Goal: Find specific page/section: Find specific page/section

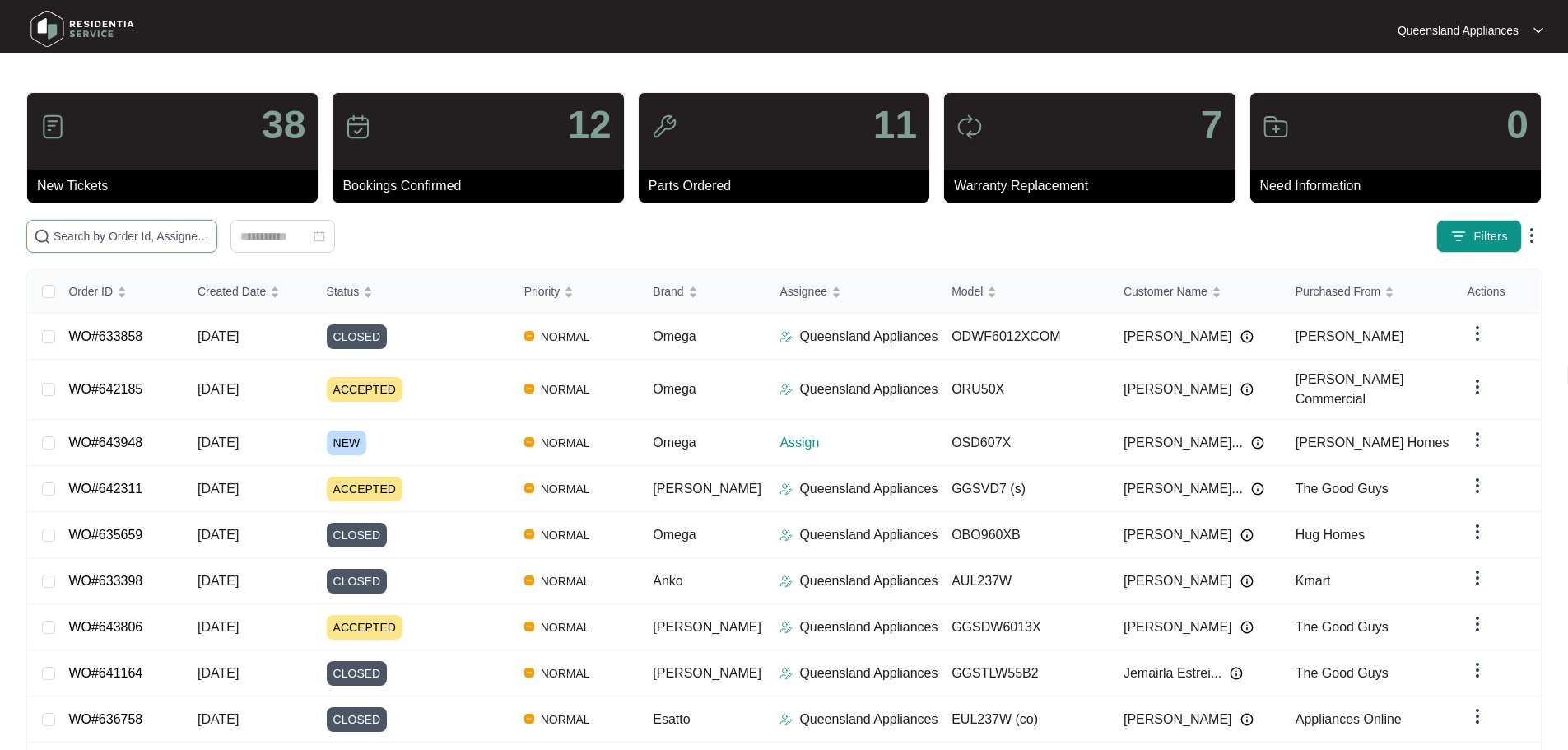
click at [210, 236] on input "text" at bounding box center [132, 236] width 157 height 18
click at [210, 234] on input "text" at bounding box center [132, 236] width 157 height 18
click at [210, 232] on input "text" at bounding box center [132, 236] width 157 height 18
click at [210, 245] on input "text" at bounding box center [132, 236] width 157 height 18
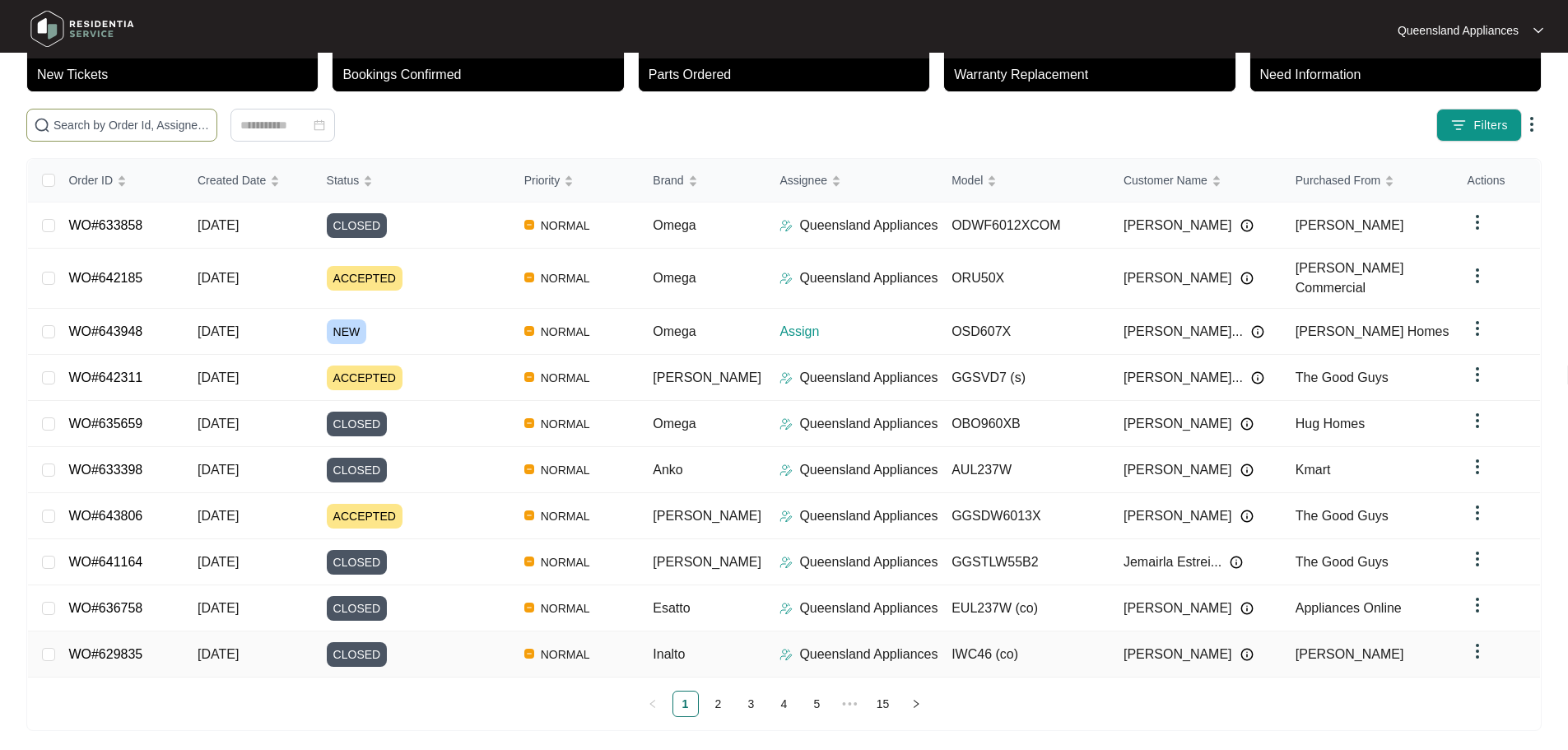
scroll to position [29, 0]
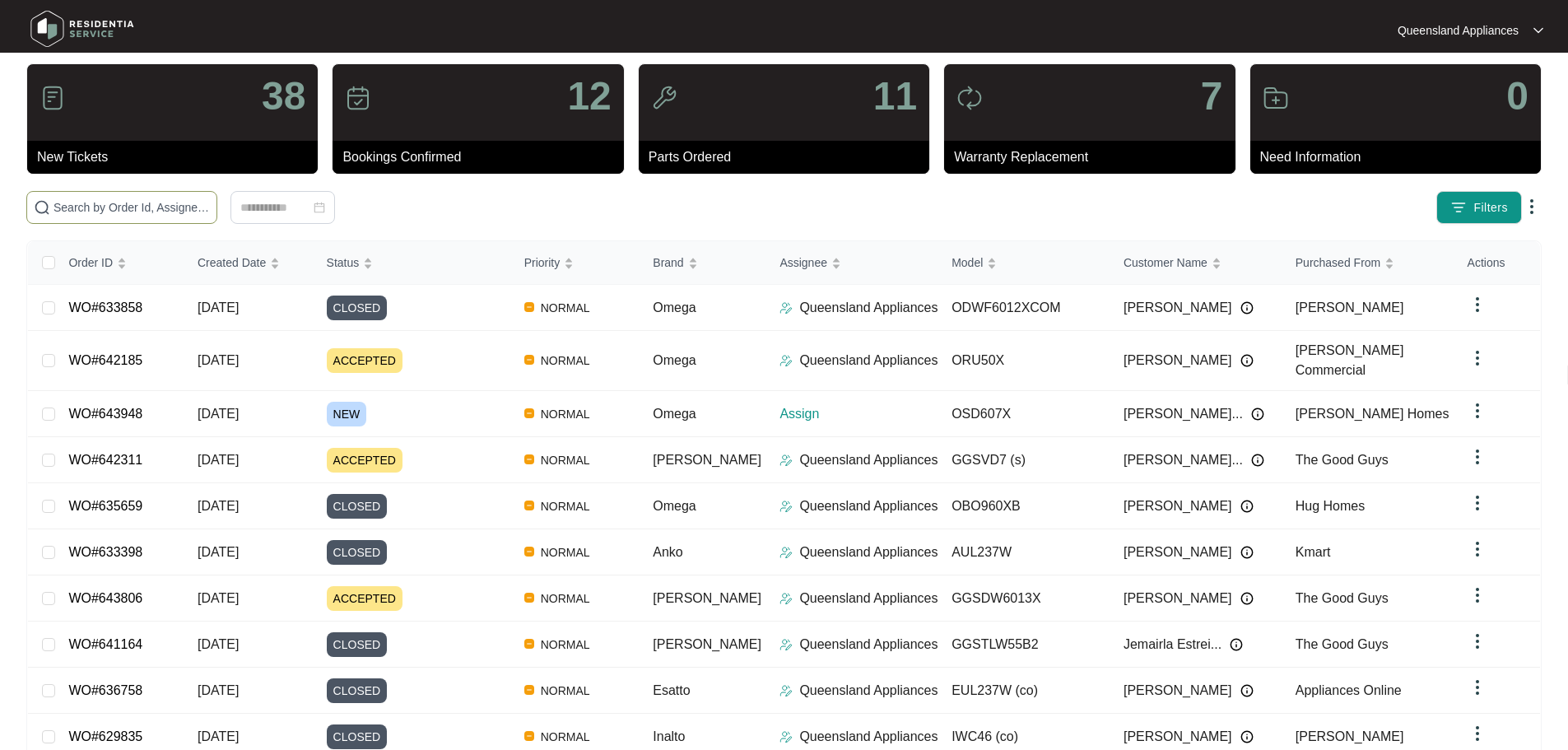
click at [210, 202] on input "text" at bounding box center [132, 207] width 157 height 18
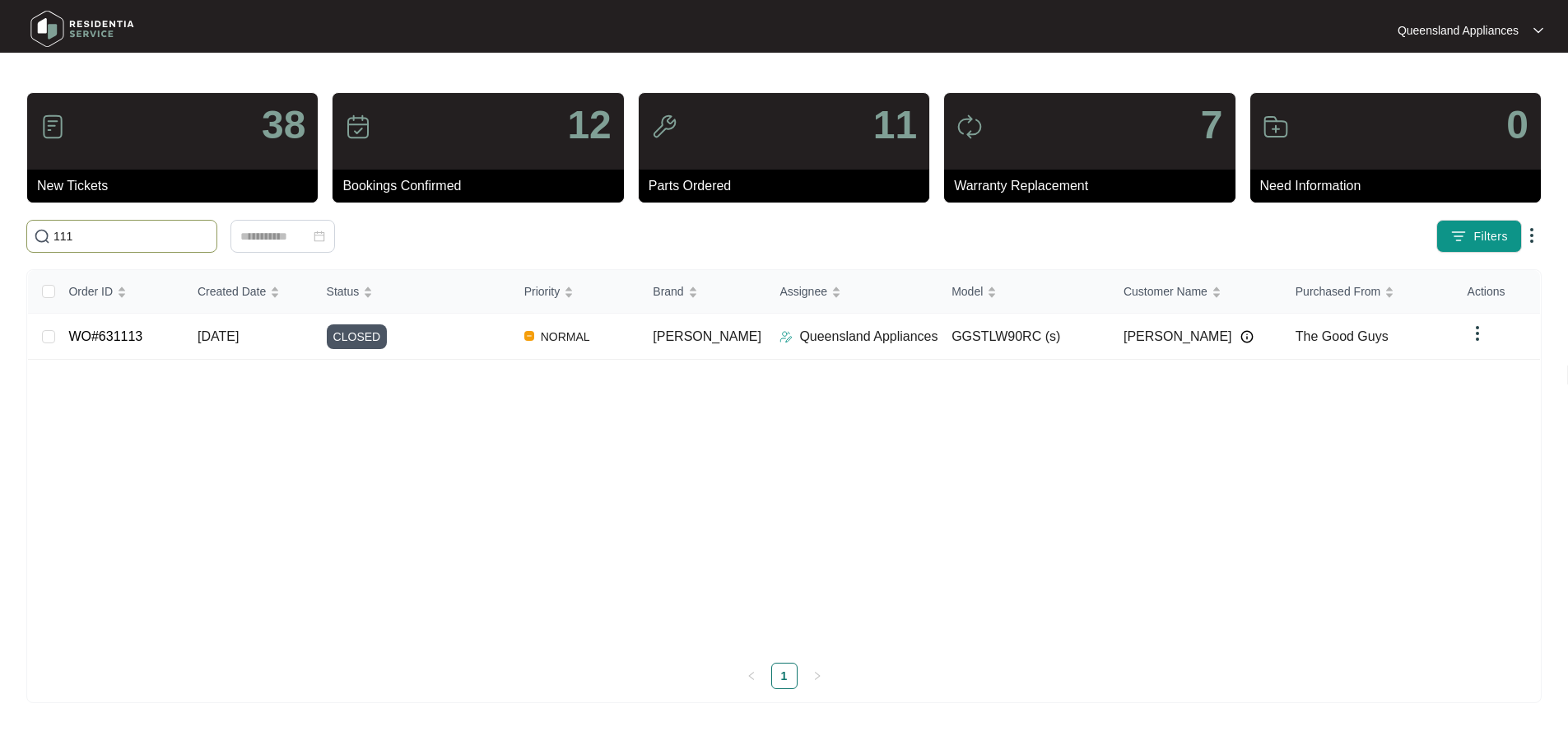
scroll to position [0, 0]
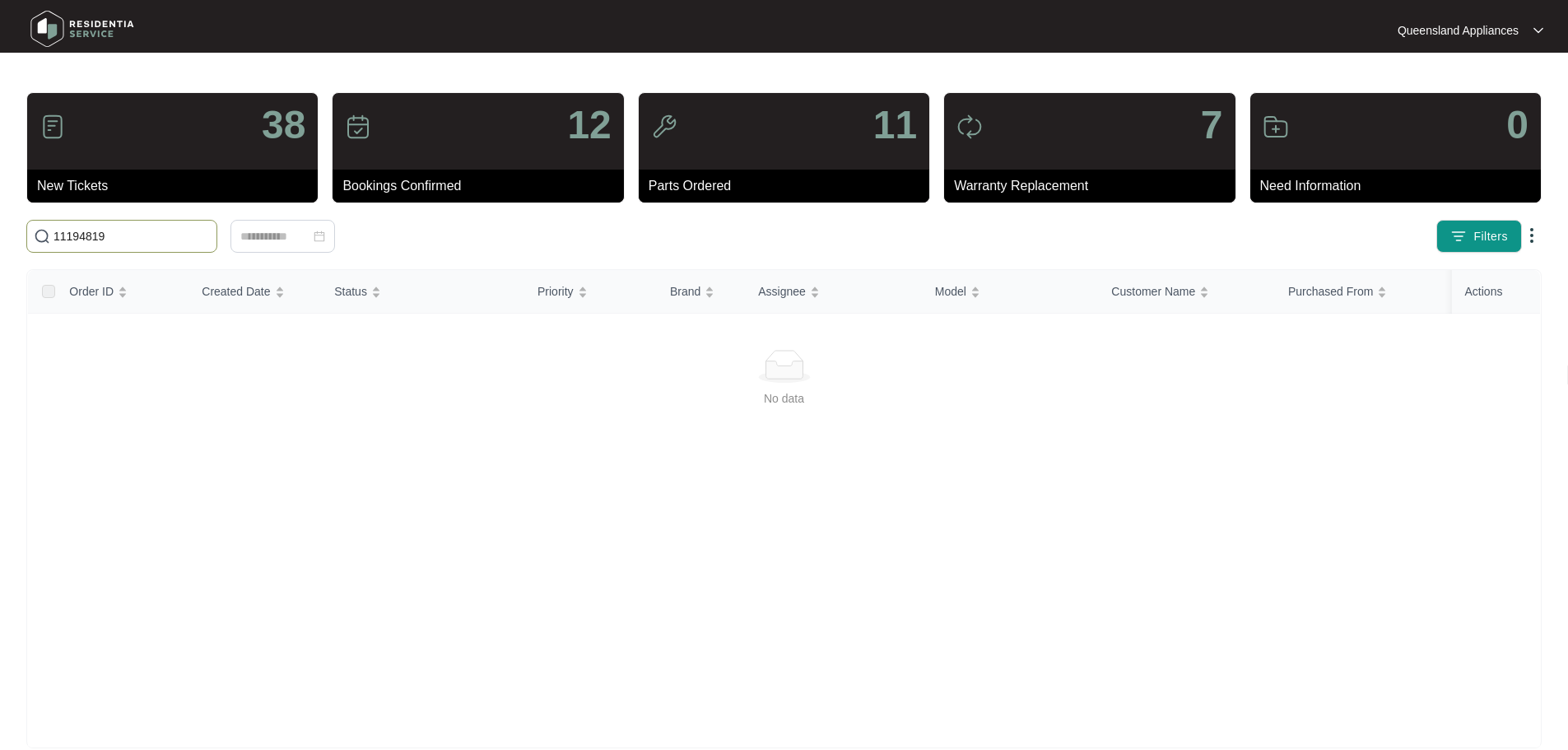
type input "11194819"
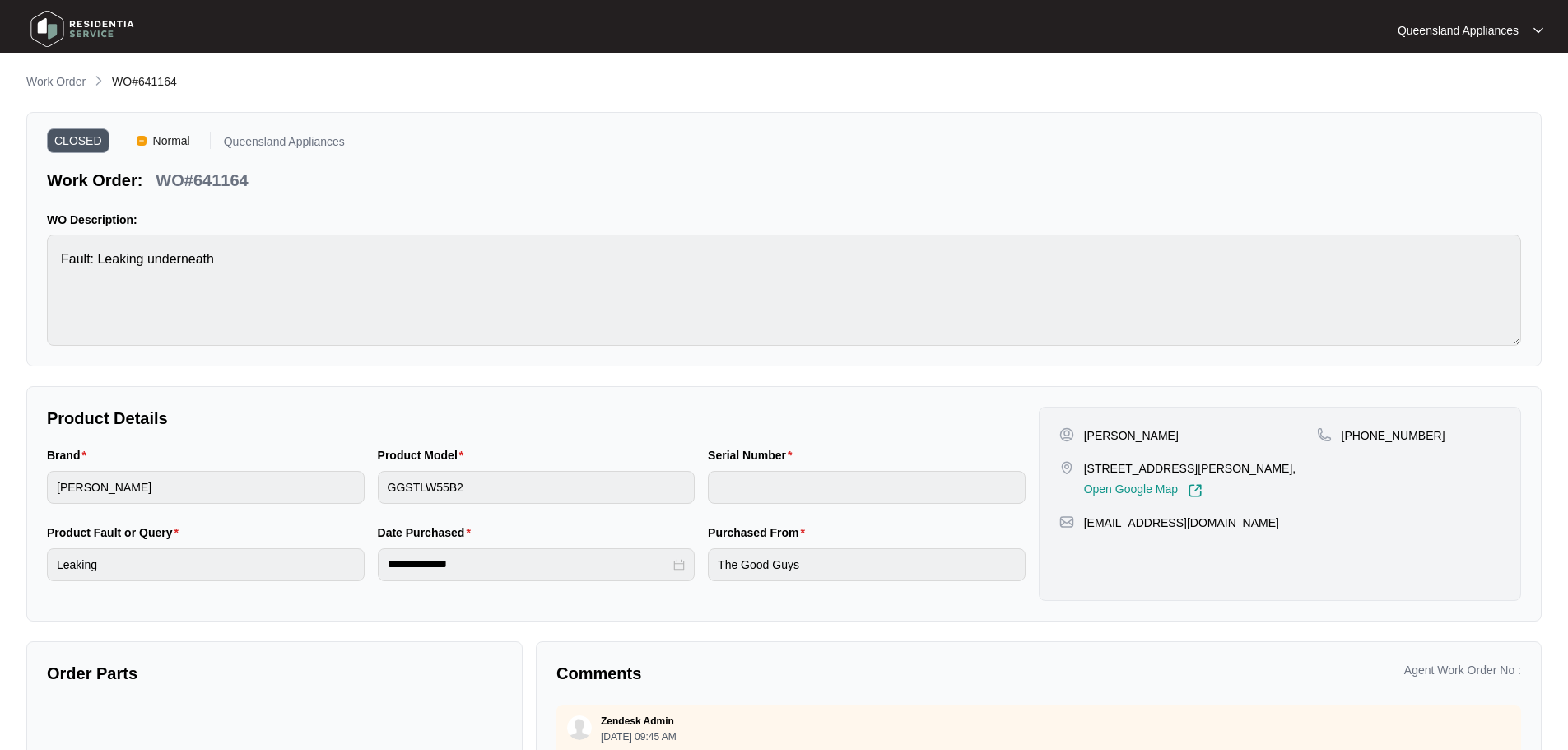
scroll to position [269, 0]
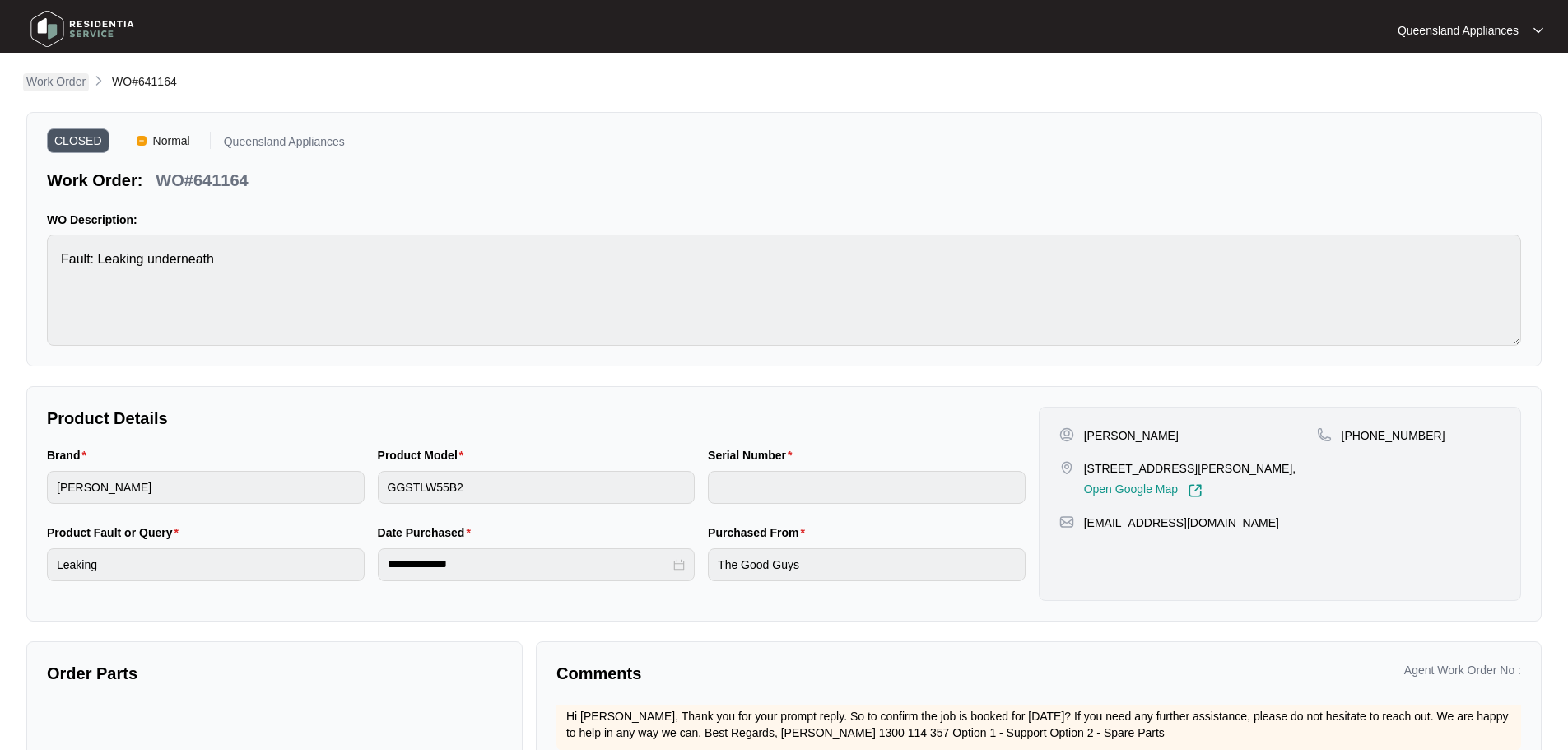
click at [61, 86] on p "Work Order" at bounding box center [56, 81] width 59 height 17
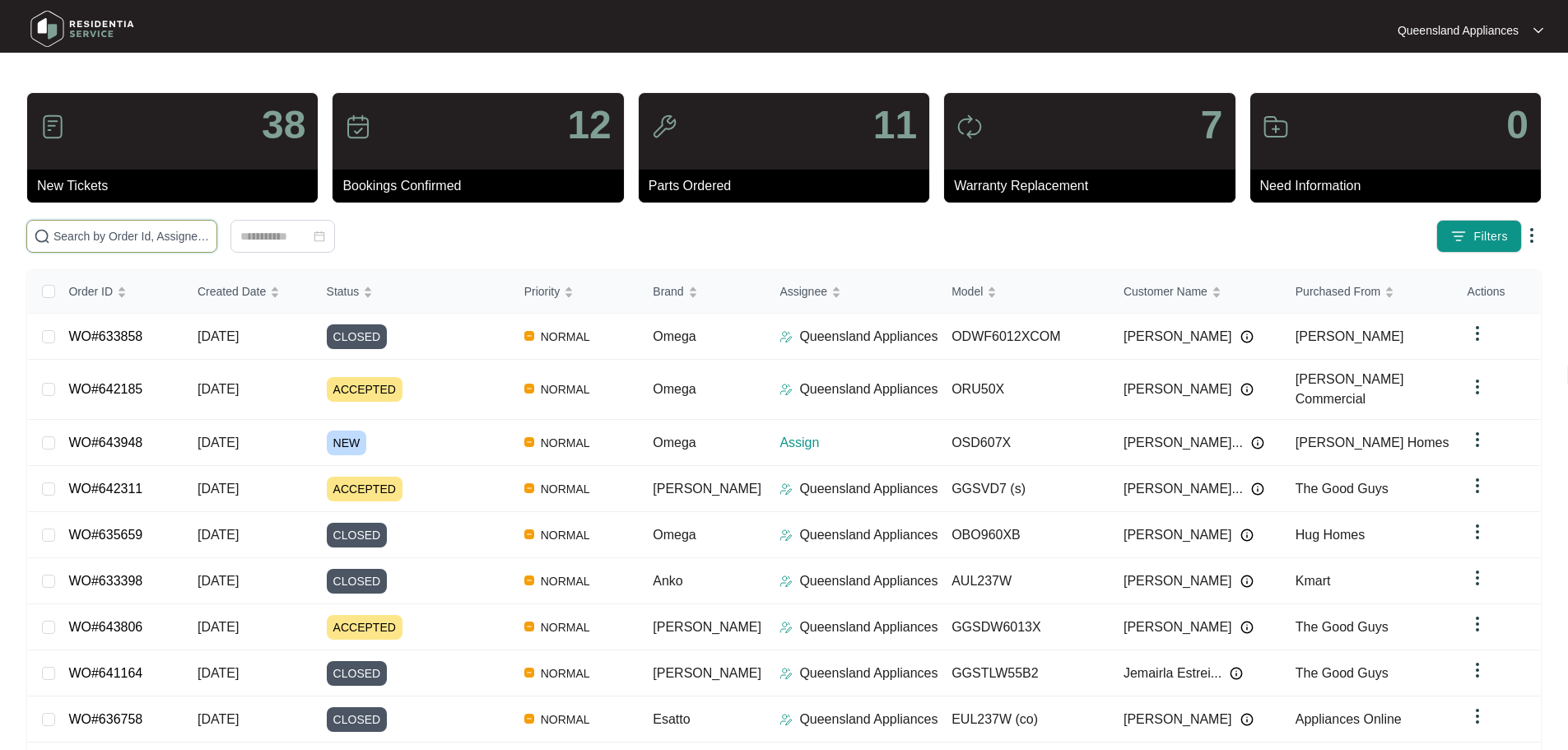
click at [210, 237] on input "text" at bounding box center [132, 236] width 157 height 18
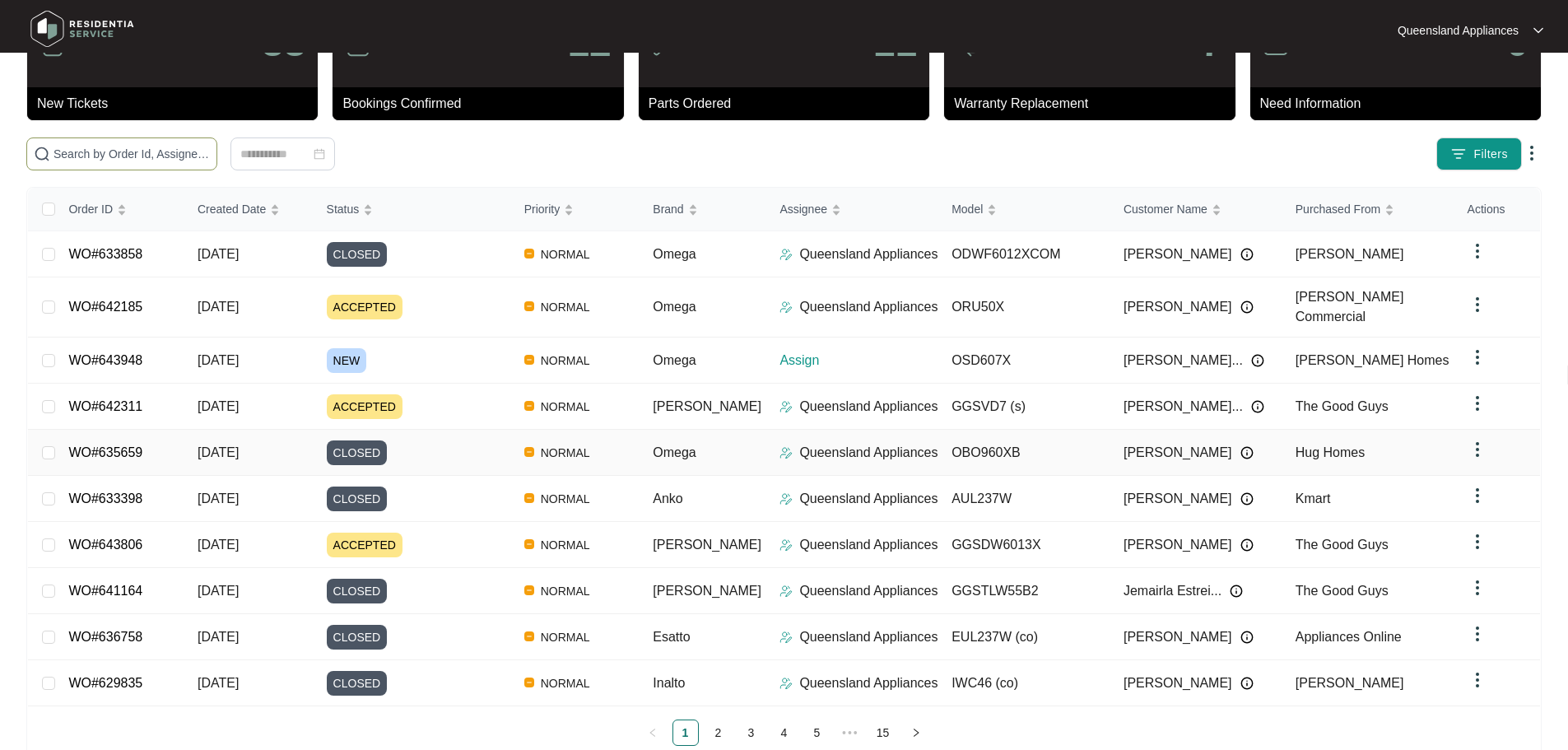
scroll to position [111, 0]
